Goal: Information Seeking & Learning: Learn about a topic

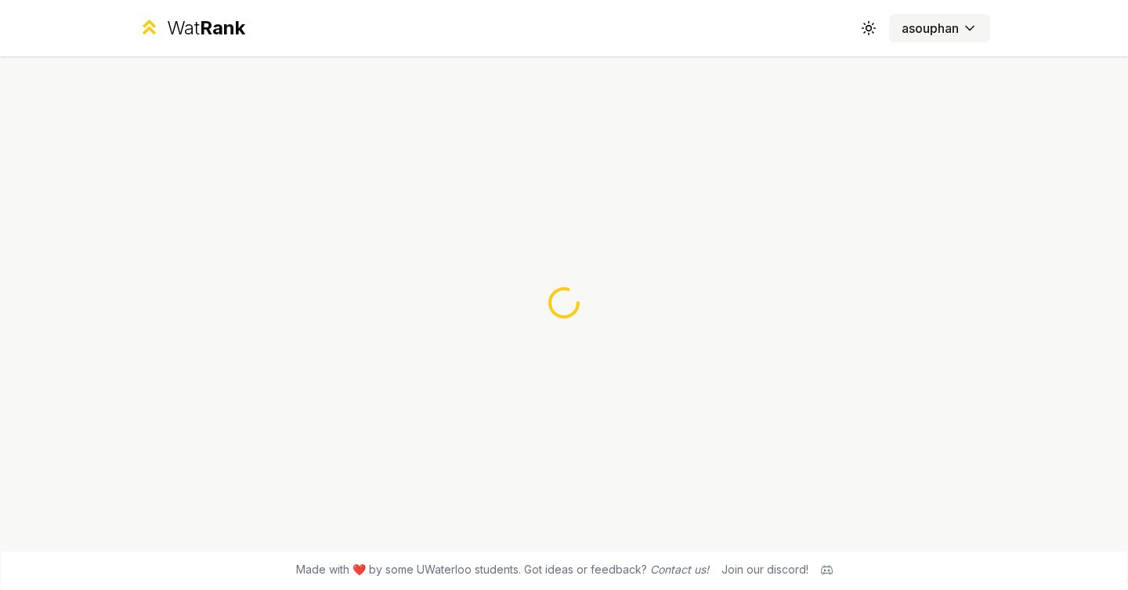
click at [930, 16] on button "asouphan" at bounding box center [939, 28] width 101 height 28
click at [929, 27] on html "Wat Rank Toggle theme asouphan Made with ❤️ by some UWaterloo students. Got ide…" at bounding box center [564, 295] width 1128 height 590
click at [734, 292] on html "Wat Rank Toggle theme asouphan Made with ❤️ by some UWaterloo students. Got ide…" at bounding box center [564, 295] width 1128 height 590
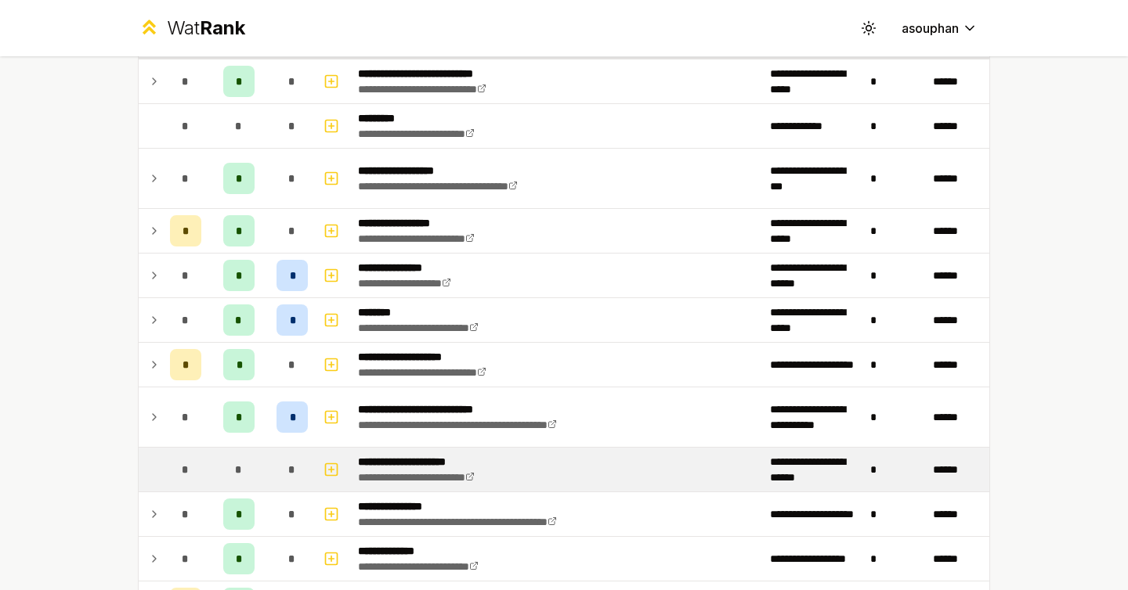
scroll to position [139, 0]
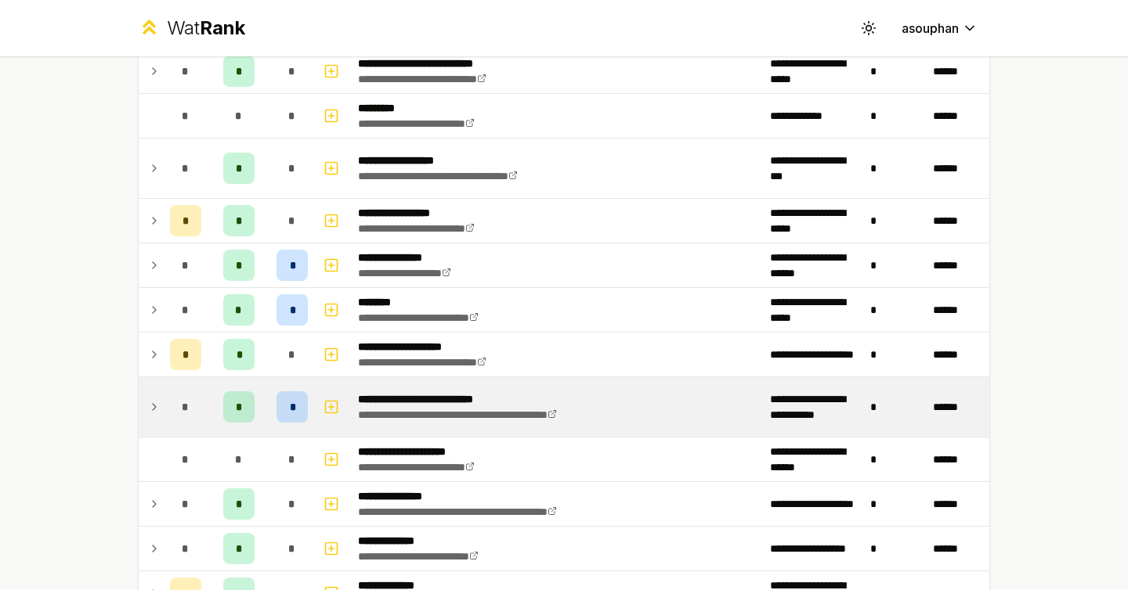
click at [316, 416] on td at bounding box center [333, 407] width 38 height 60
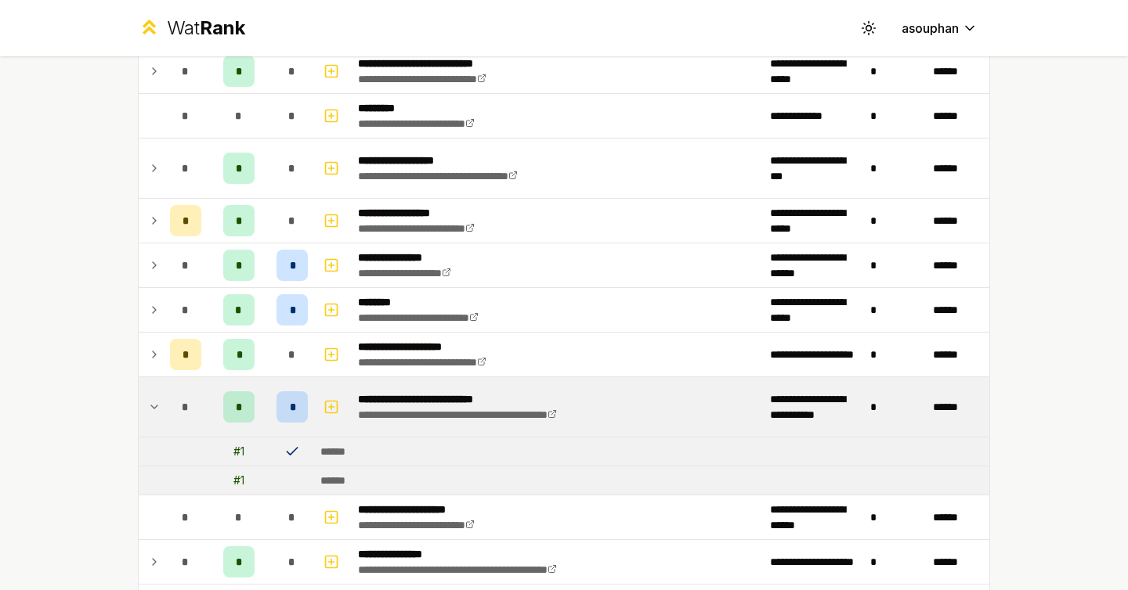
click at [293, 450] on icon at bounding box center [292, 452] width 16 height 16
click at [333, 401] on rect "button" at bounding box center [332, 407] width 12 height 12
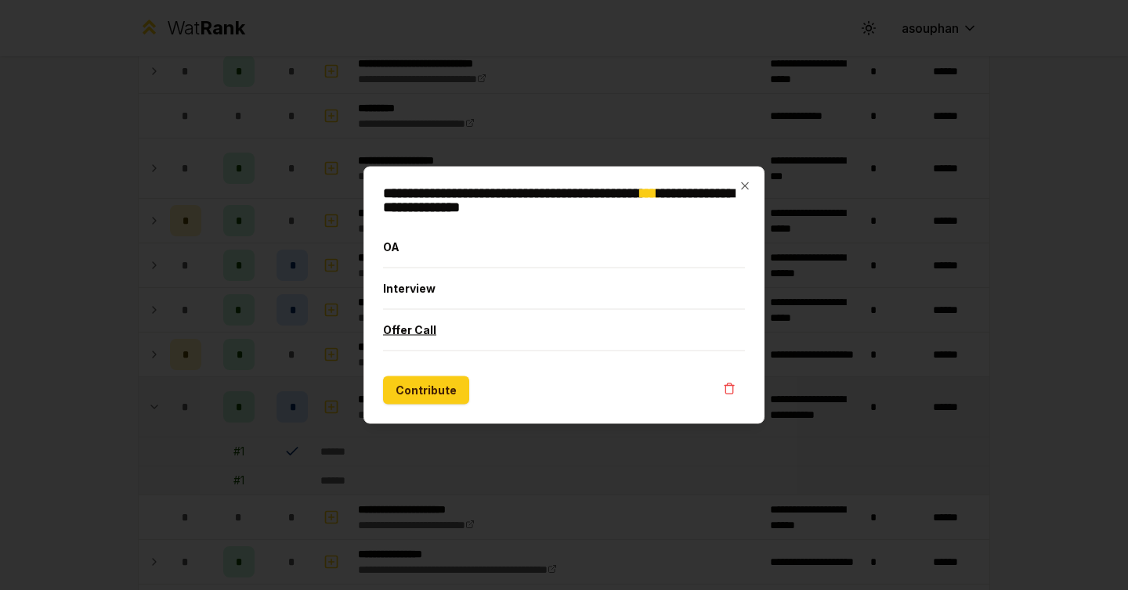
click at [467, 337] on button "Offer Call" at bounding box center [564, 330] width 362 height 41
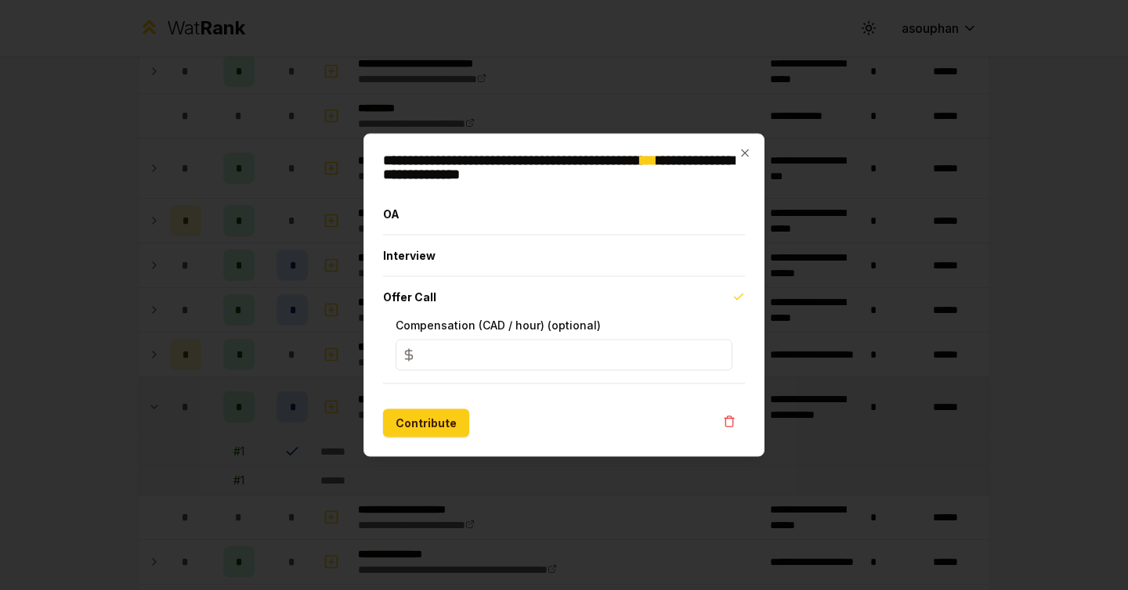
click at [752, 163] on div "**********" at bounding box center [563, 295] width 401 height 323
click at [751, 161] on div "**********" at bounding box center [563, 295] width 401 height 323
click at [742, 152] on icon "button" at bounding box center [744, 153] width 13 height 13
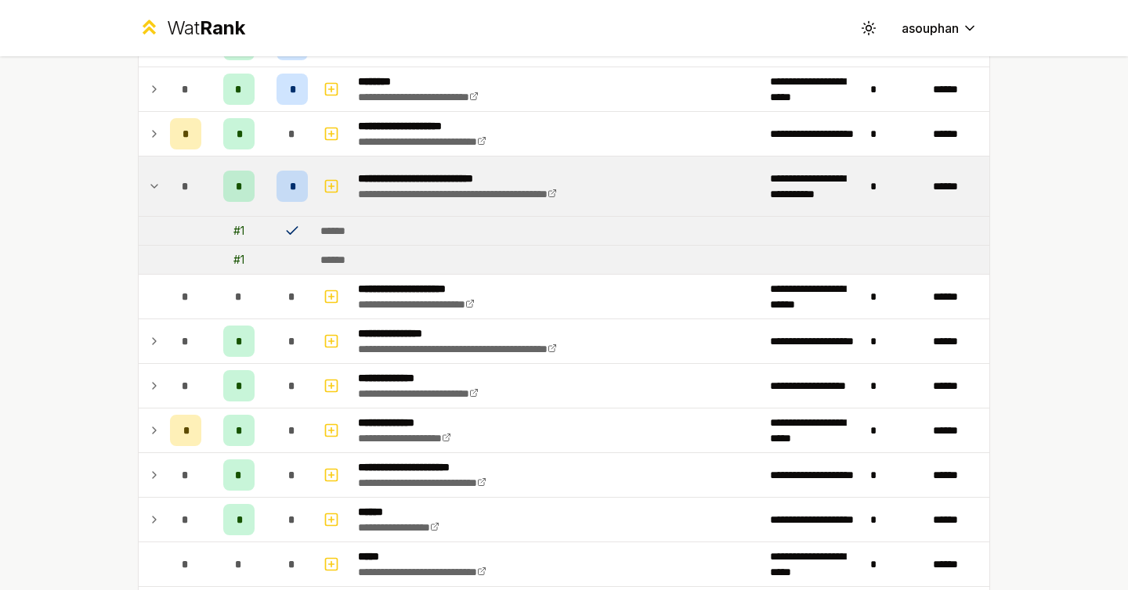
scroll to position [377, 0]
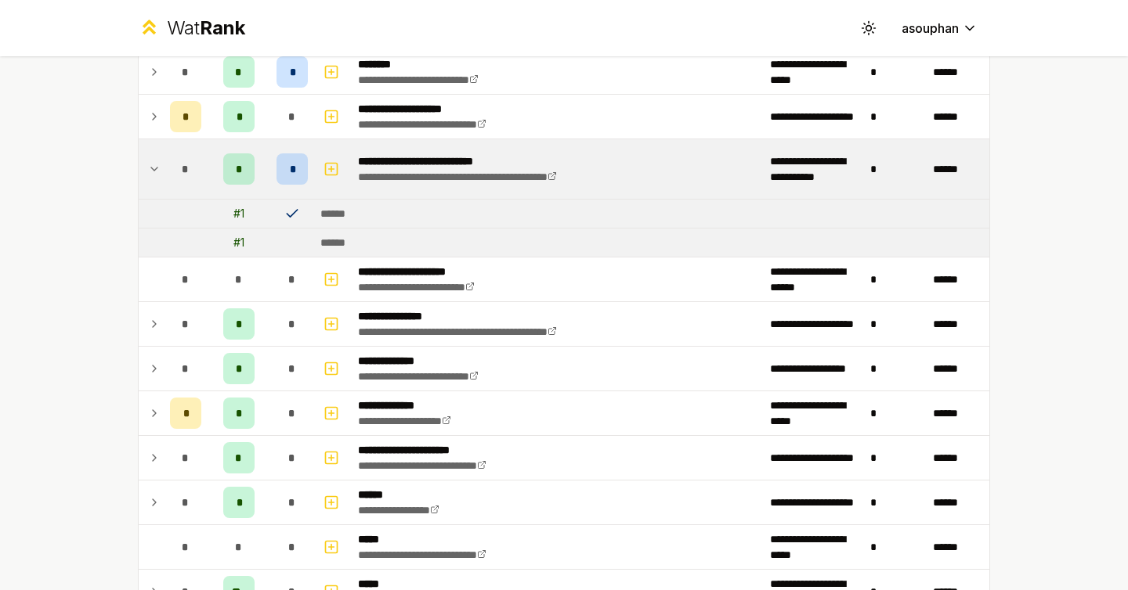
click at [296, 167] on div "*" at bounding box center [291, 168] width 31 height 31
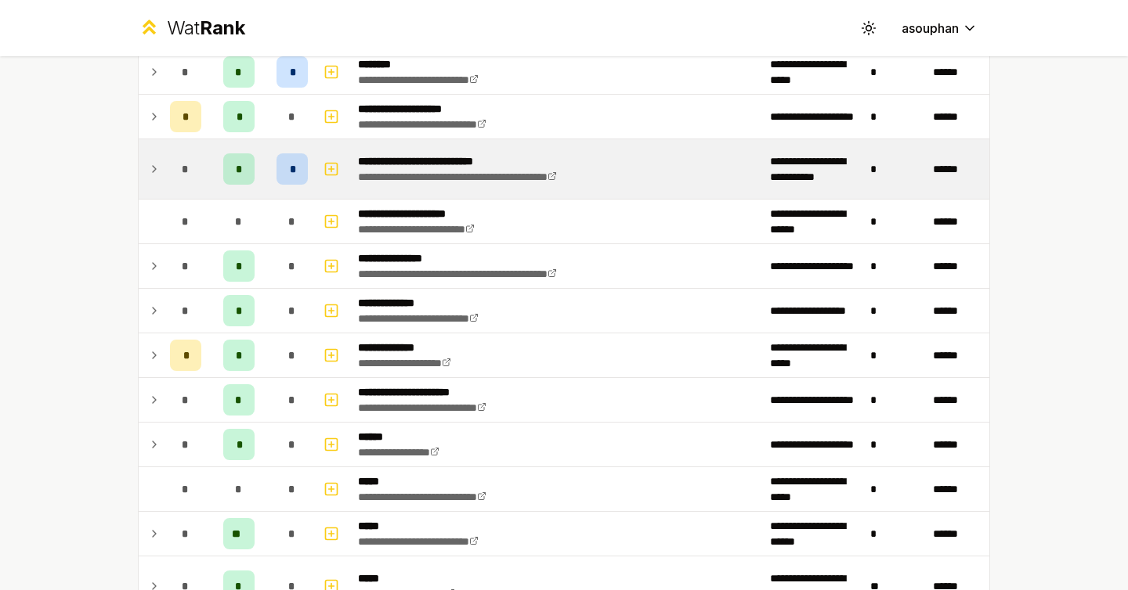
click at [296, 167] on div "*" at bounding box center [291, 168] width 31 height 31
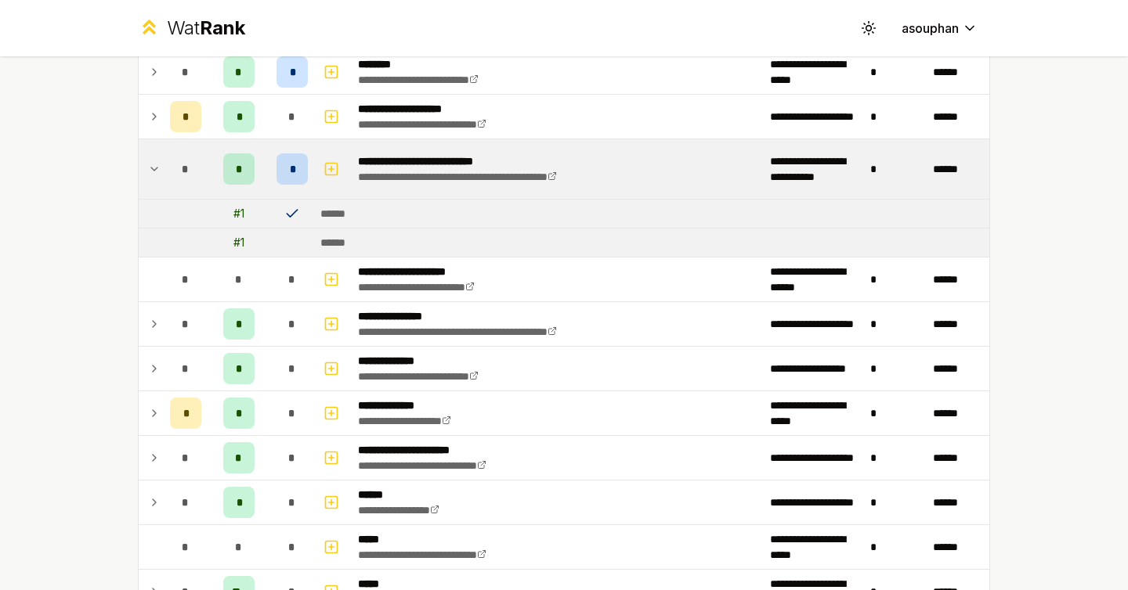
click at [291, 209] on icon at bounding box center [292, 214] width 16 height 16
click at [350, 209] on div "******" at bounding box center [337, 214] width 35 height 16
click at [296, 164] on div "*" at bounding box center [291, 168] width 31 height 31
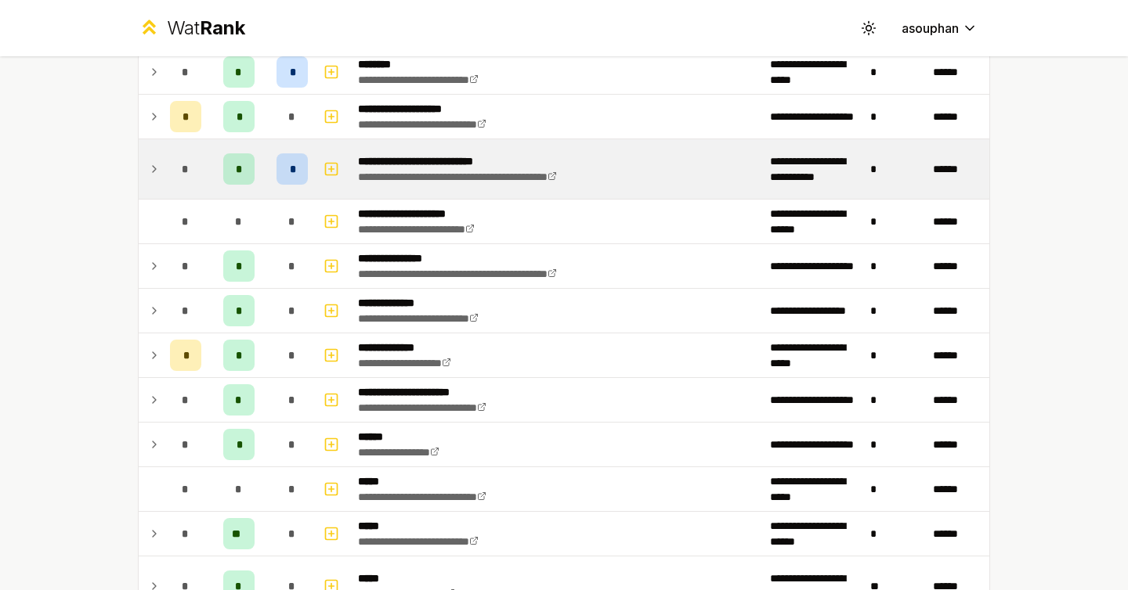
click at [286, 164] on div "*" at bounding box center [291, 168] width 31 height 31
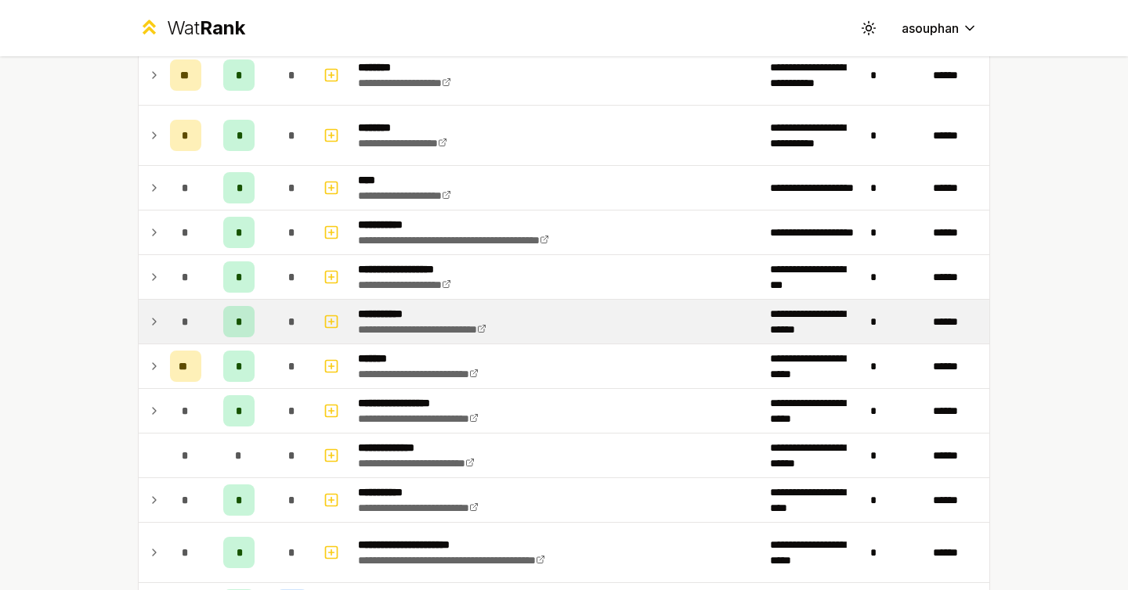
scroll to position [1394, 0]
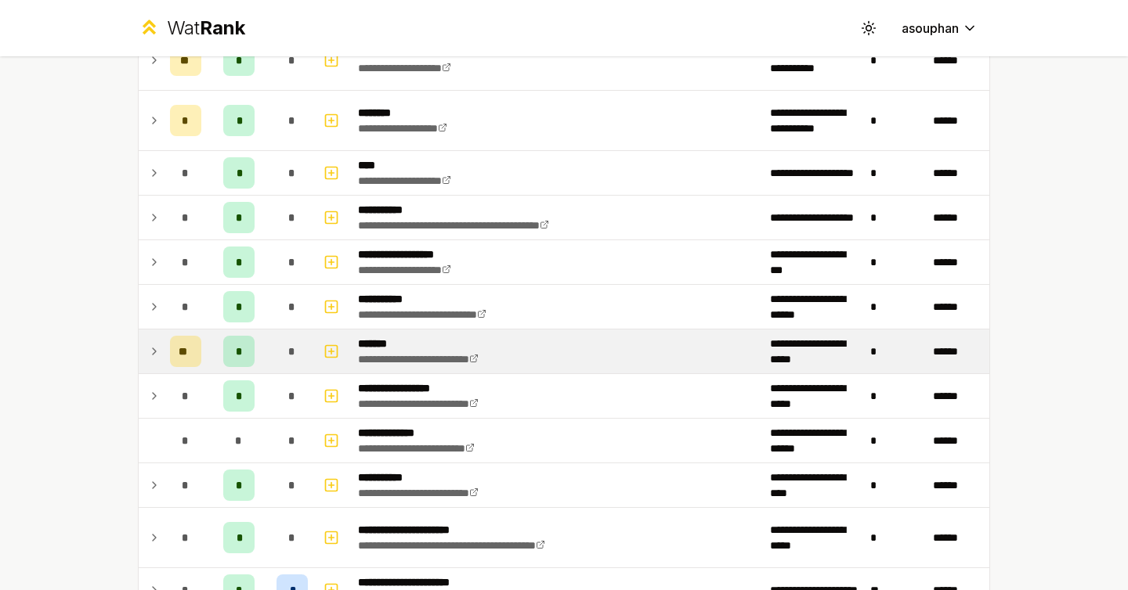
click at [161, 361] on td at bounding box center [151, 352] width 25 height 44
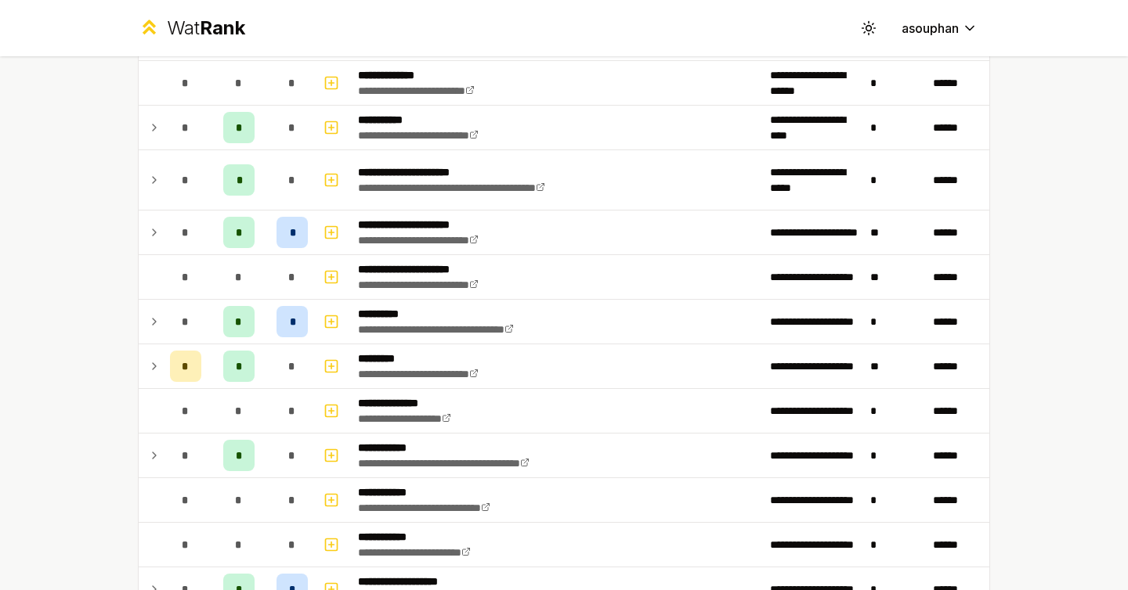
scroll to position [2726, 0]
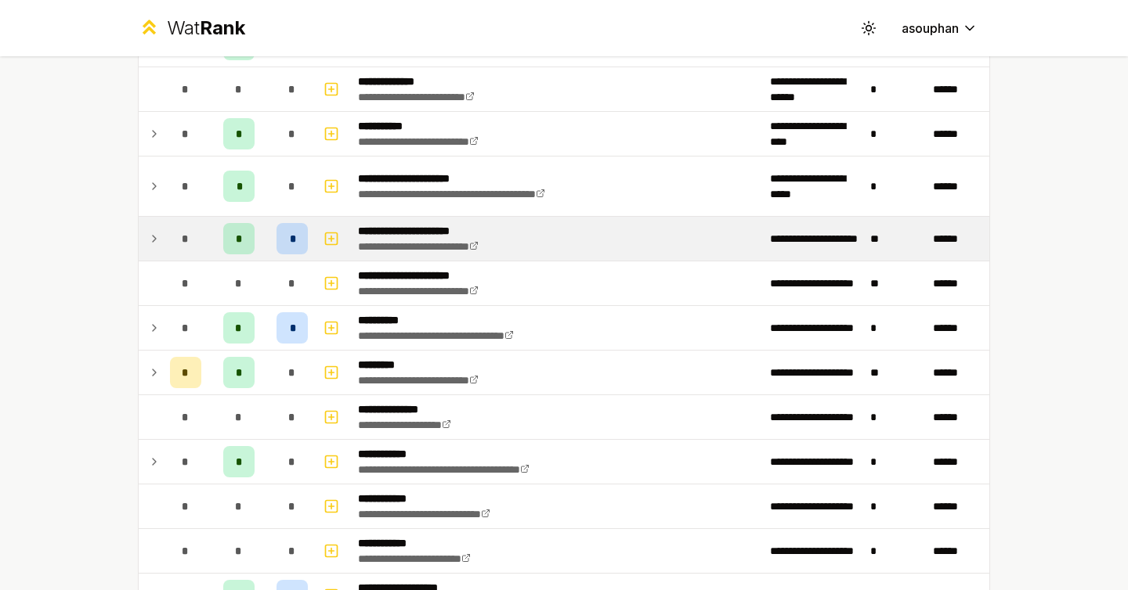
click at [279, 238] on div "*" at bounding box center [291, 238] width 31 height 31
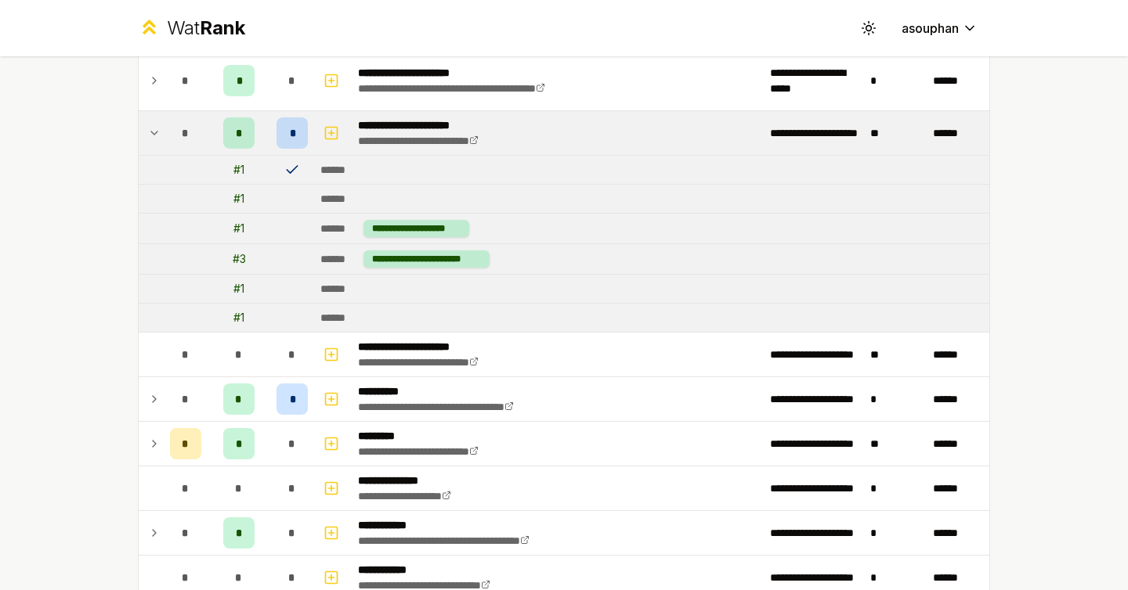
scroll to position [2062, 0]
